Goal: Check status: Check status

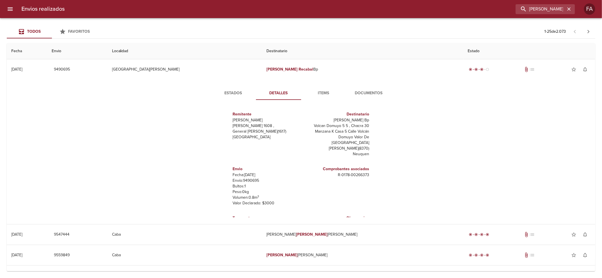
scroll to position [25, 0]
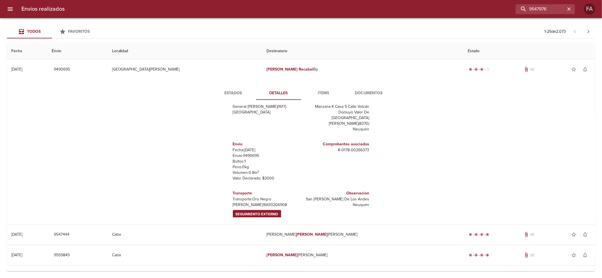
type input "9547976"
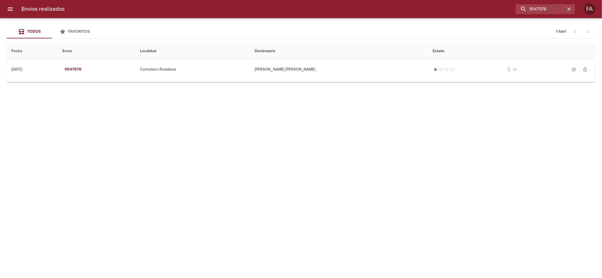
scroll to position [8, 0]
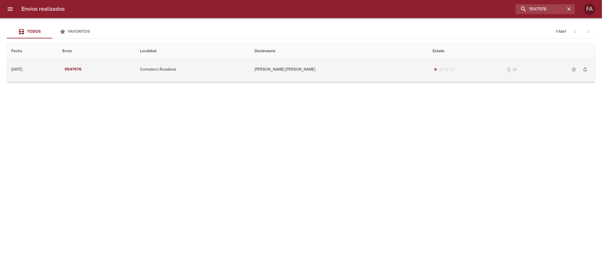
click at [296, 71] on td "[PERSON_NAME] [PERSON_NAME]" at bounding box center [339, 69] width 178 height 20
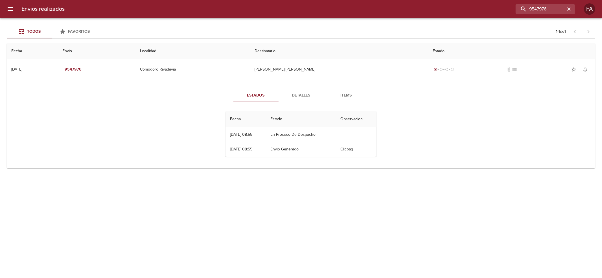
click at [299, 95] on span "Detalles" at bounding box center [301, 95] width 38 height 7
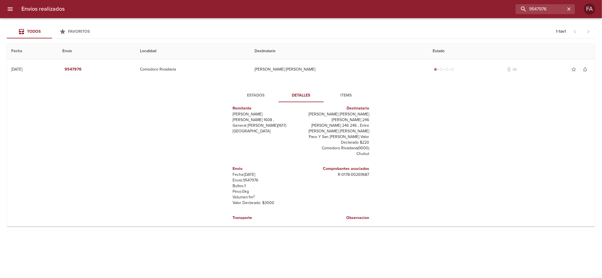
click at [245, 98] on span "Estados" at bounding box center [256, 95] width 38 height 7
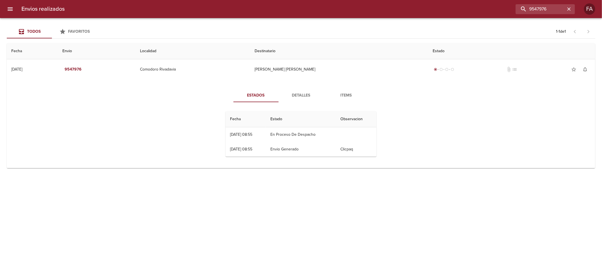
scroll to position [0, 0]
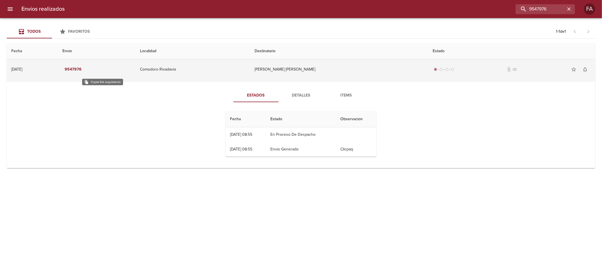
click at [82, 69] on em "9547976" at bounding box center [73, 69] width 17 height 7
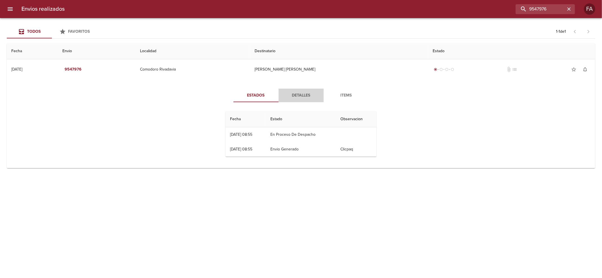
click at [281, 95] on button "Detalles" at bounding box center [300, 96] width 45 height 14
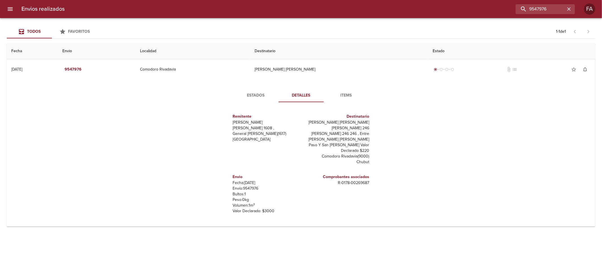
scroll to position [8, 0]
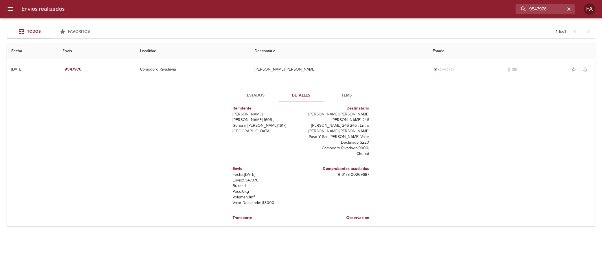
click at [239, 221] on p "Transporte: Oro Negro" at bounding box center [266, 224] width 66 height 6
drag, startPoint x: 239, startPoint y: 212, endPoint x: 263, endPoint y: 214, distance: 23.7
click at [263, 221] on p "Transporte: Oro Negro" at bounding box center [266, 224] width 66 height 6
copy p "Transporte: Oro Negro"
click at [535, 4] on input "9547976" at bounding box center [529, 9] width 72 height 10
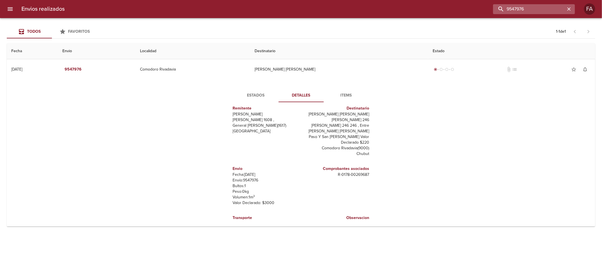
click at [535, 4] on input "9547976" at bounding box center [529, 9] width 72 height 10
paste input "[PERSON_NAME]"
type input "[PERSON_NAME]"
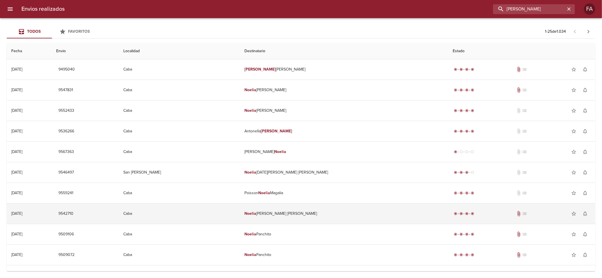
scroll to position [75, 0]
